Goal: Task Accomplishment & Management: Use online tool/utility

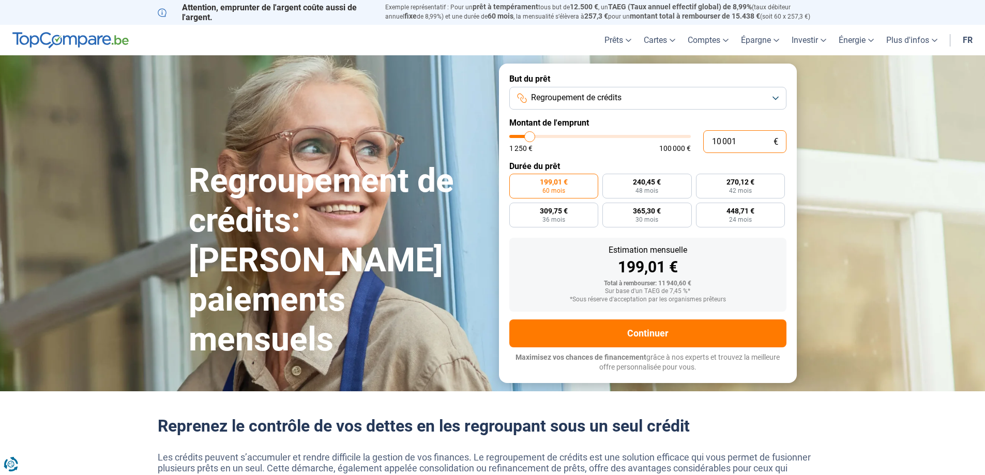
drag, startPoint x: 747, startPoint y: 141, endPoint x: 635, endPoint y: 139, distance: 112.7
click at [635, 139] on div "10 001 € 1 250 € 100 000 €" at bounding box center [647, 141] width 277 height 23
type input "10000"
radio input "true"
type input "7"
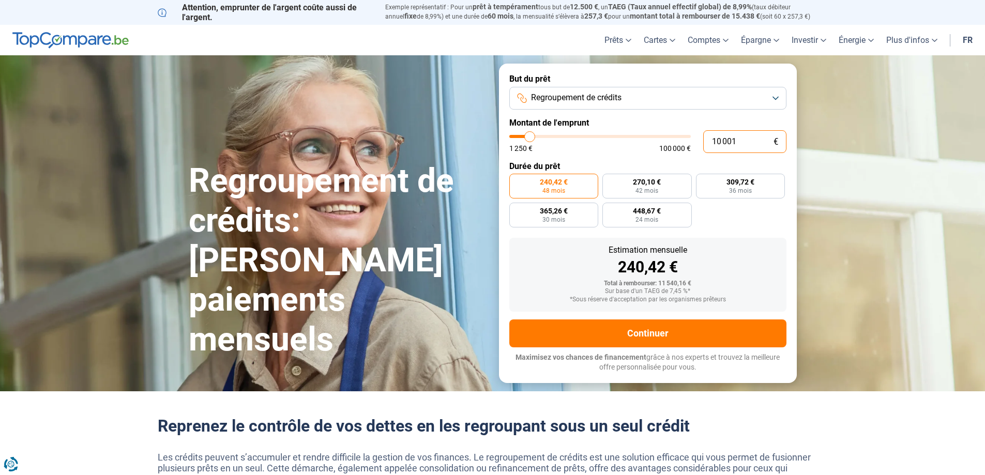
type input "1250"
type input "70"
type input "1250"
type input "700"
type input "1250"
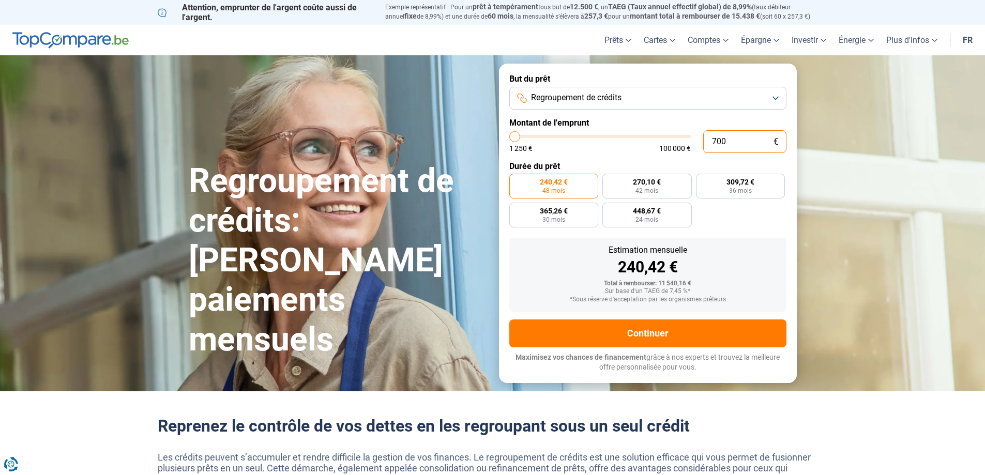
type input "7 000"
type input "7000"
type input "70 000"
type input "70000"
radio input "false"
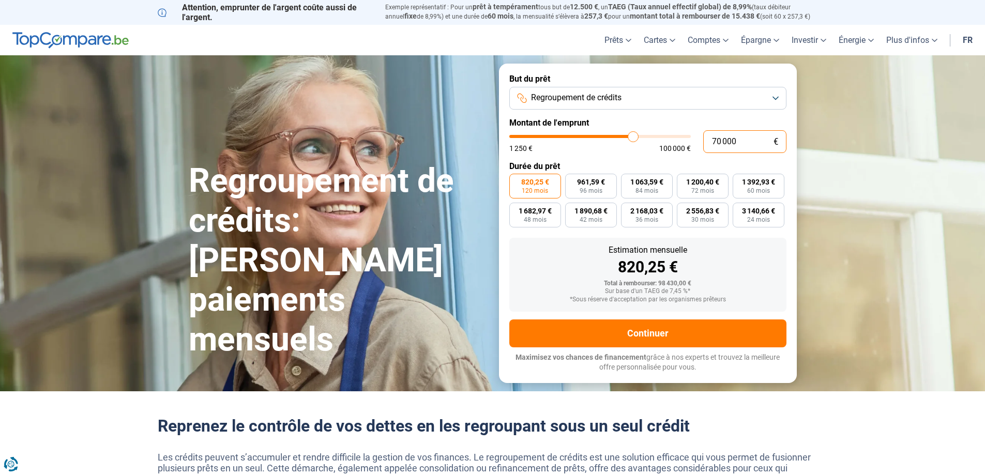
drag, startPoint x: 740, startPoint y: 142, endPoint x: 476, endPoint y: 161, distance: 264.8
click at [497, 166] on div "But du prêt Regroupement de crédits Montant de l'emprunt 70 000 € 1 250 € 100 0…" at bounding box center [648, 223] width 310 height 319
type input "6"
type input "1250"
type input "68"
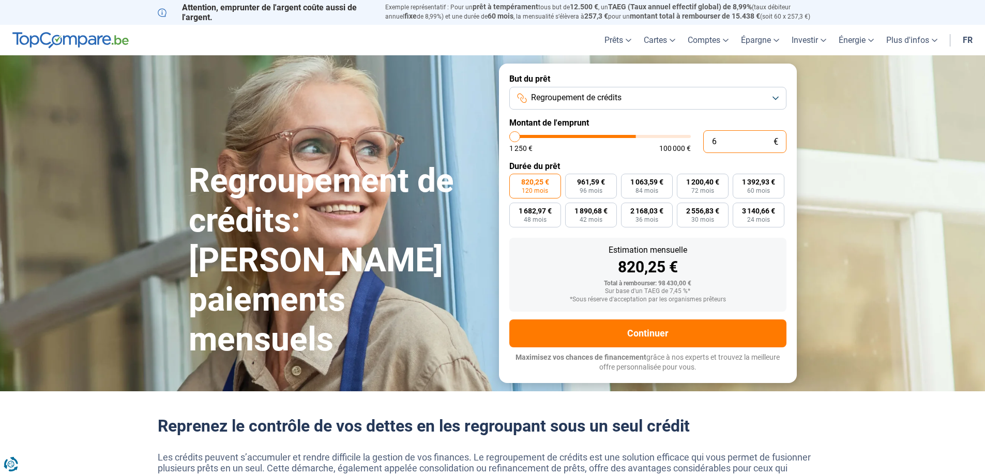
type input "1250"
type input "680"
type input "1250"
type input "6 800"
type input "6750"
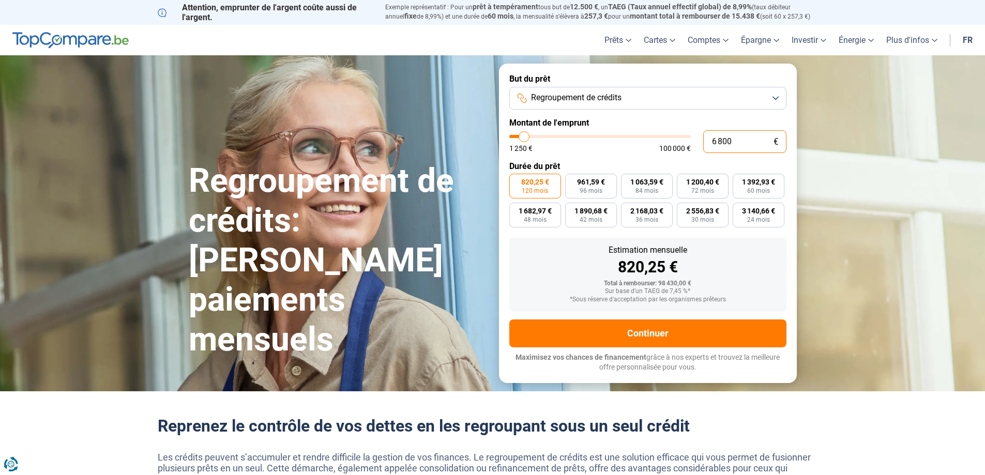
type input "68 000"
type input "68000"
